Goal: Transaction & Acquisition: Purchase product/service

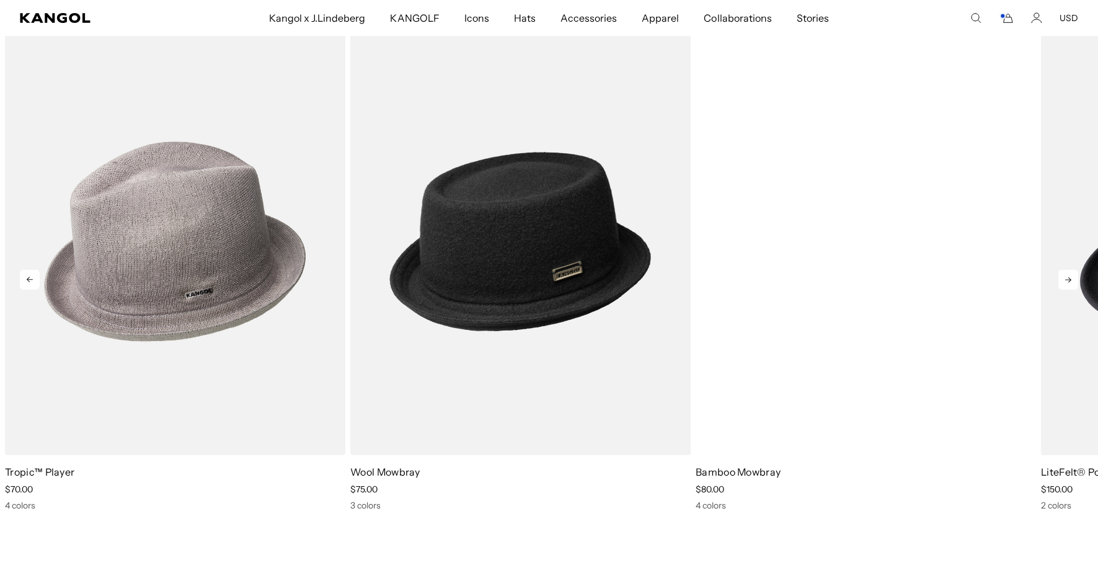
scroll to position [0, 255]
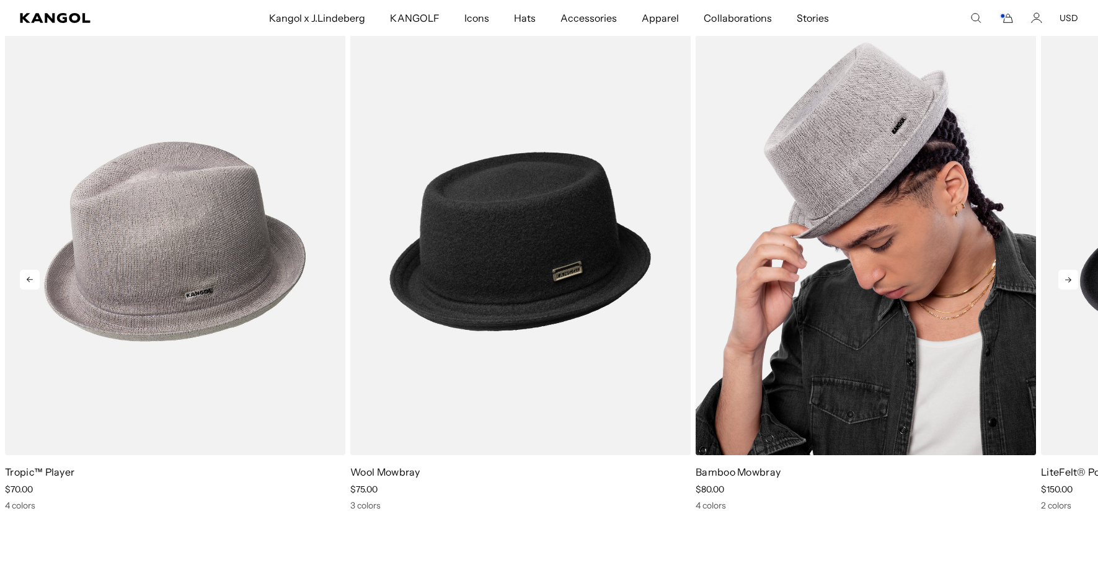
click at [853, 324] on img "3 of 5" at bounding box center [866, 241] width 340 height 427
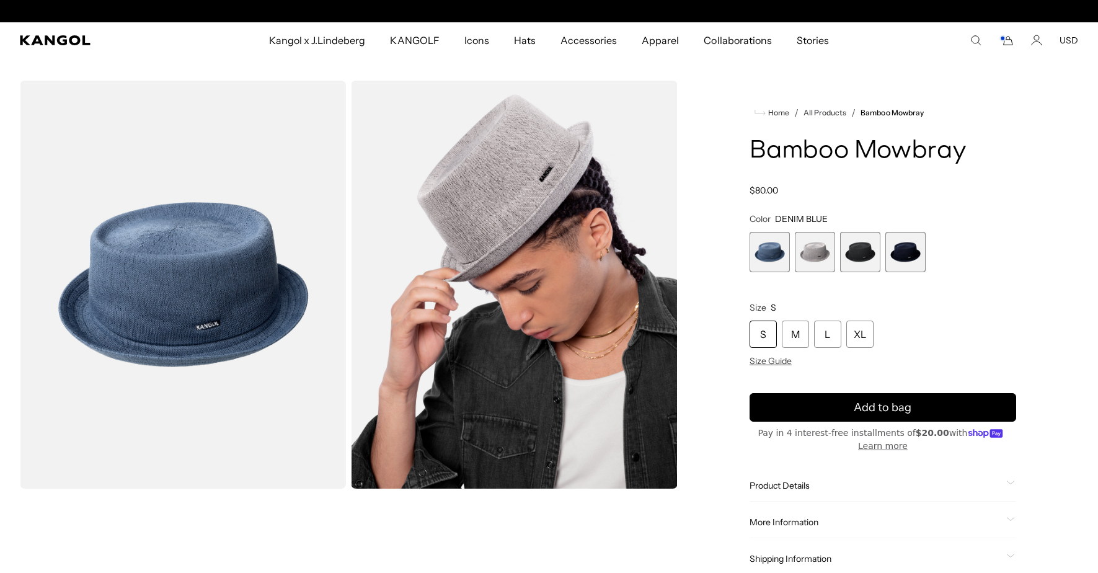
scroll to position [0, 255]
click at [814, 256] on span "2 of 4" at bounding box center [815, 252] width 40 height 40
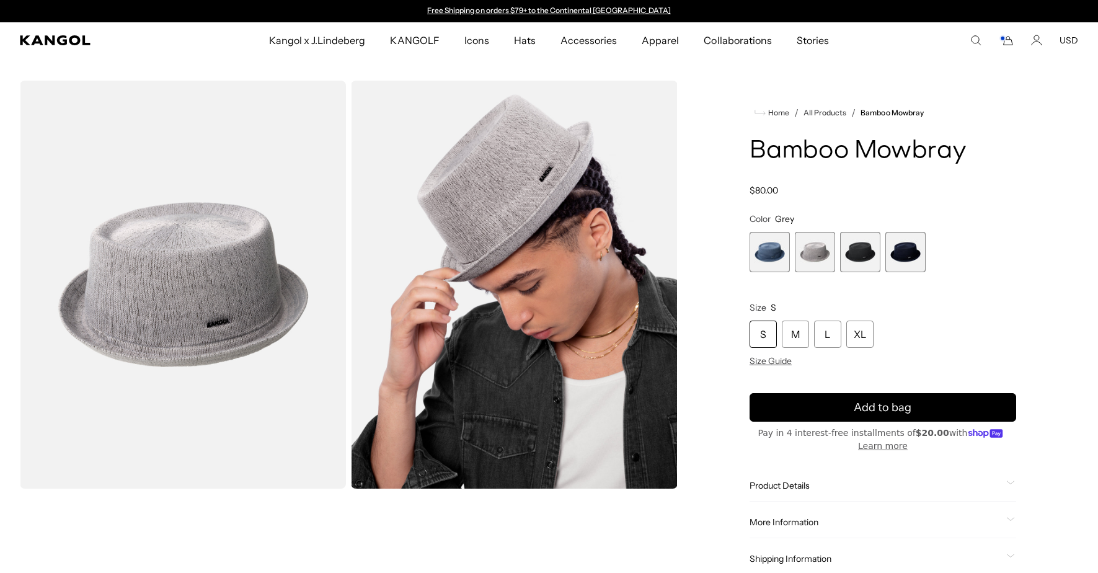
click at [863, 253] on span "3 of 4" at bounding box center [860, 252] width 40 height 40
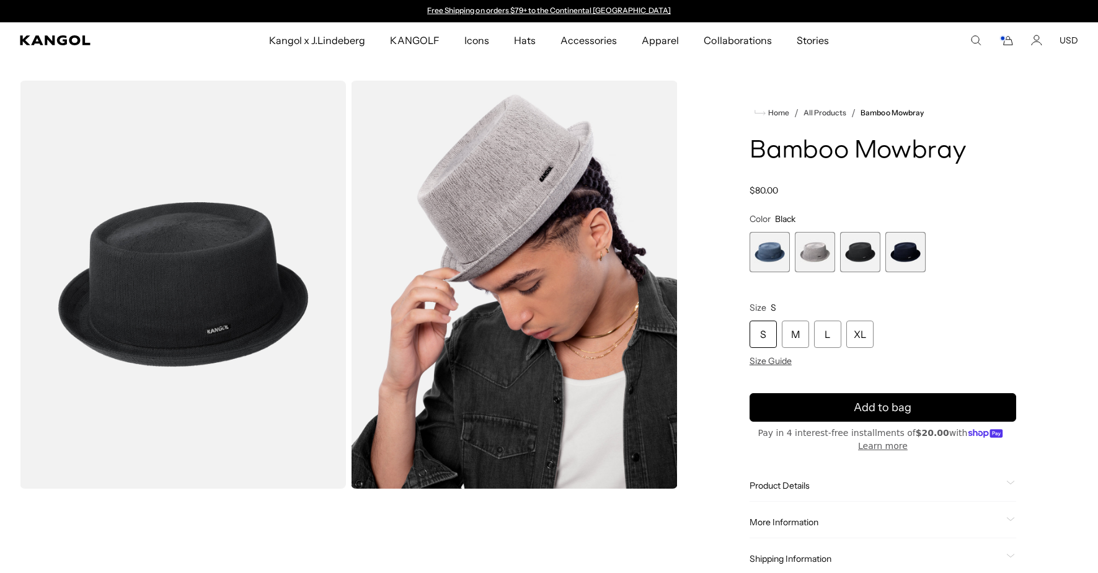
click at [897, 257] on span "4 of 4" at bounding box center [905, 252] width 40 height 40
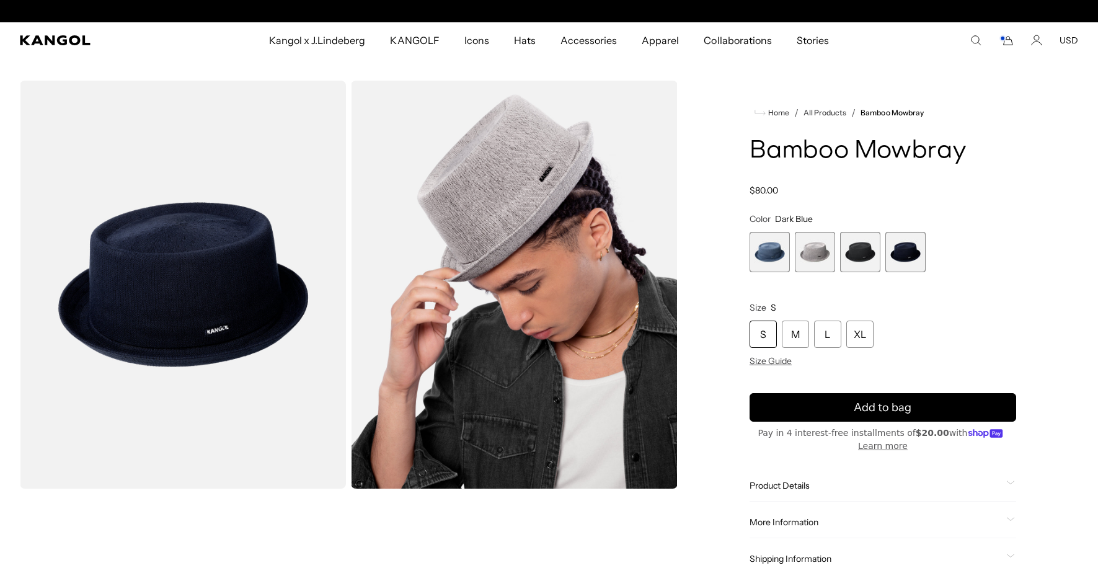
scroll to position [0, 255]
click at [763, 260] on span "1 of 4" at bounding box center [770, 252] width 40 height 40
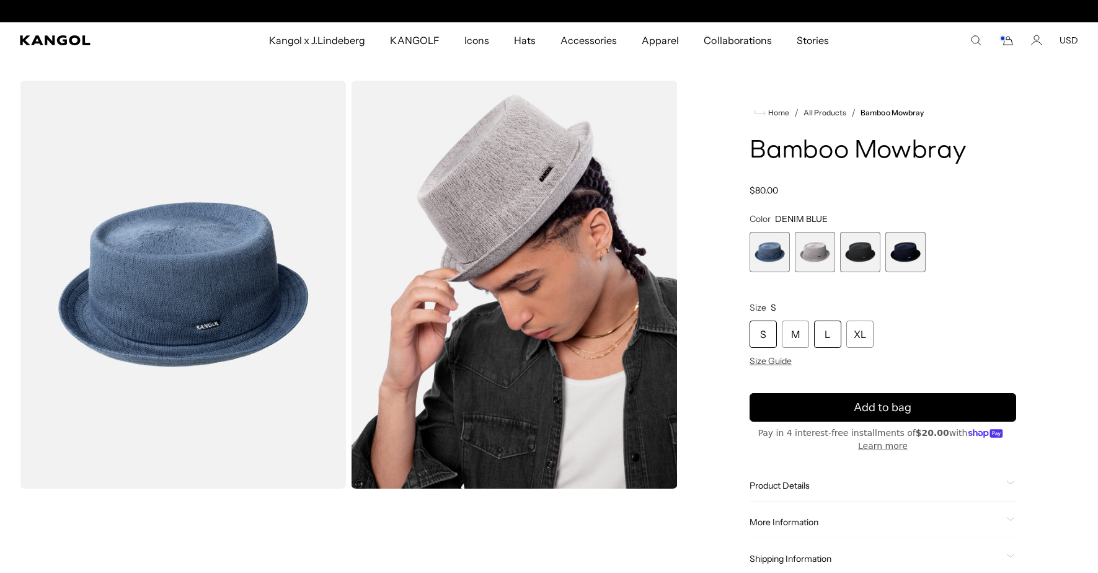
scroll to position [0, 255]
click at [825, 333] on div "L" at bounding box center [827, 334] width 27 height 27
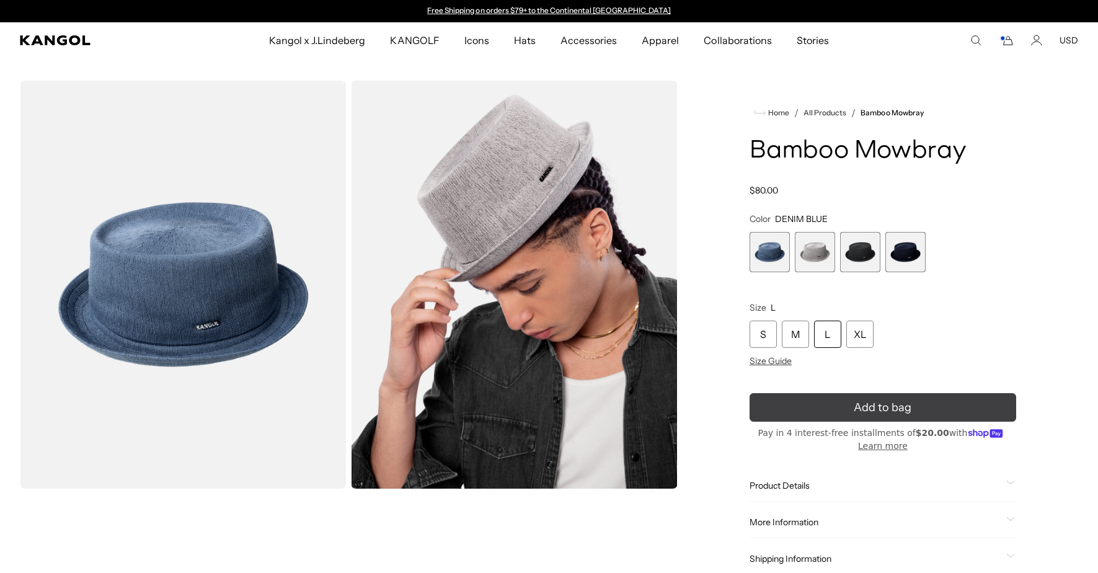
click at [853, 407] on button "Add to bag" at bounding box center [883, 407] width 267 height 29
